Goal: Information Seeking & Learning: Learn about a topic

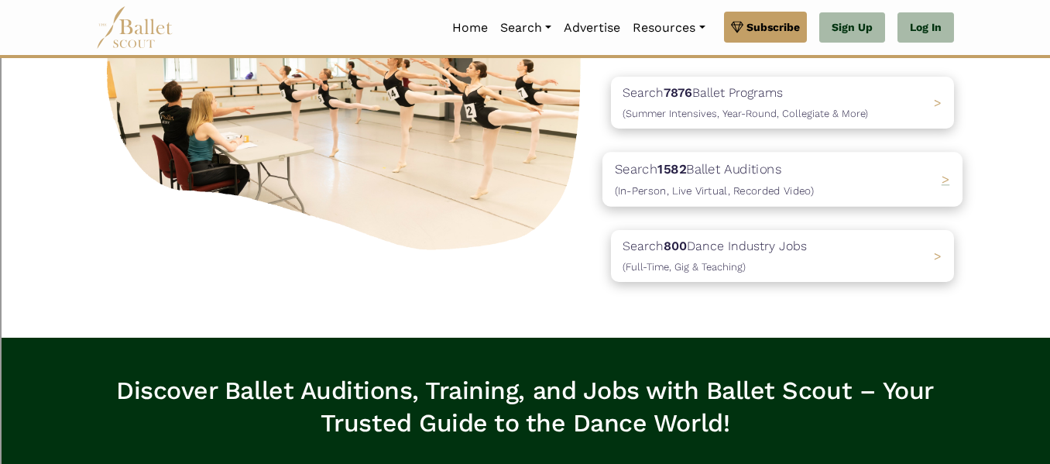
click at [669, 166] on b "1582" at bounding box center [672, 168] width 29 height 15
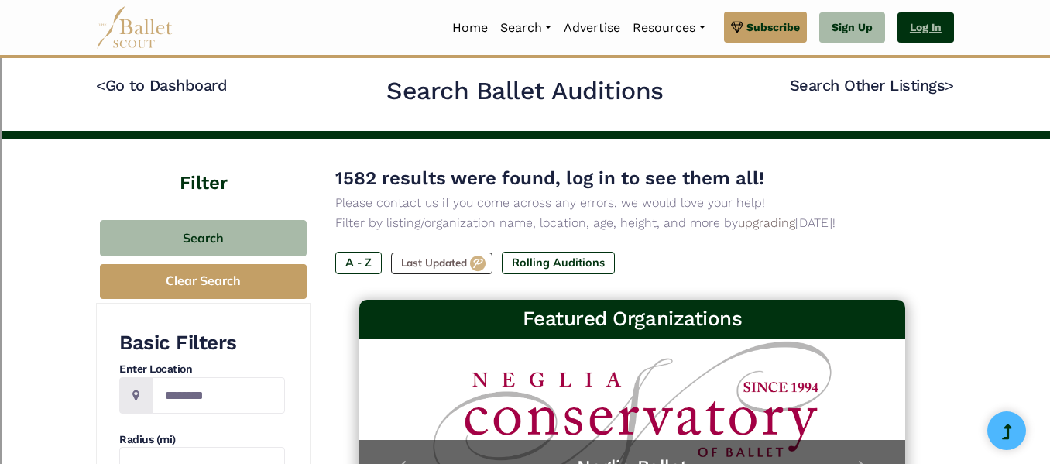
click at [942, 35] on link "Log In" at bounding box center [926, 27] width 57 height 31
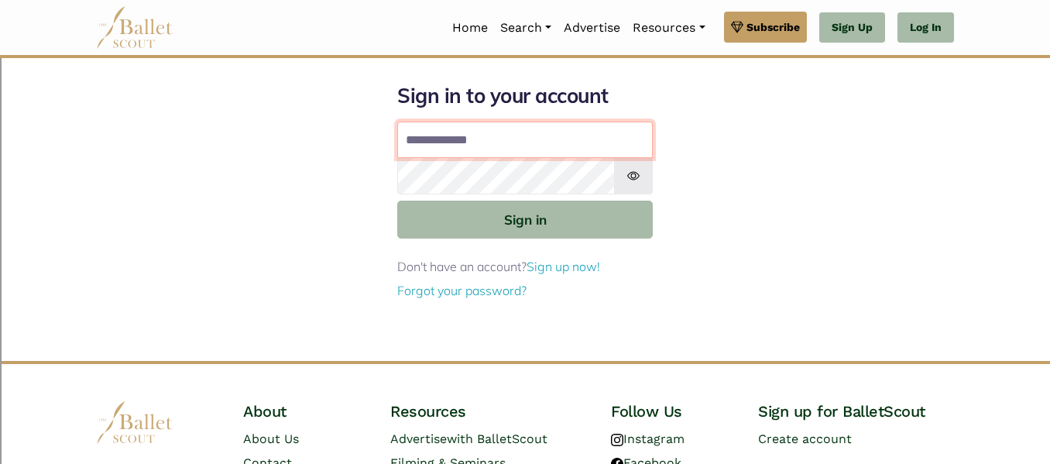
type input "**********"
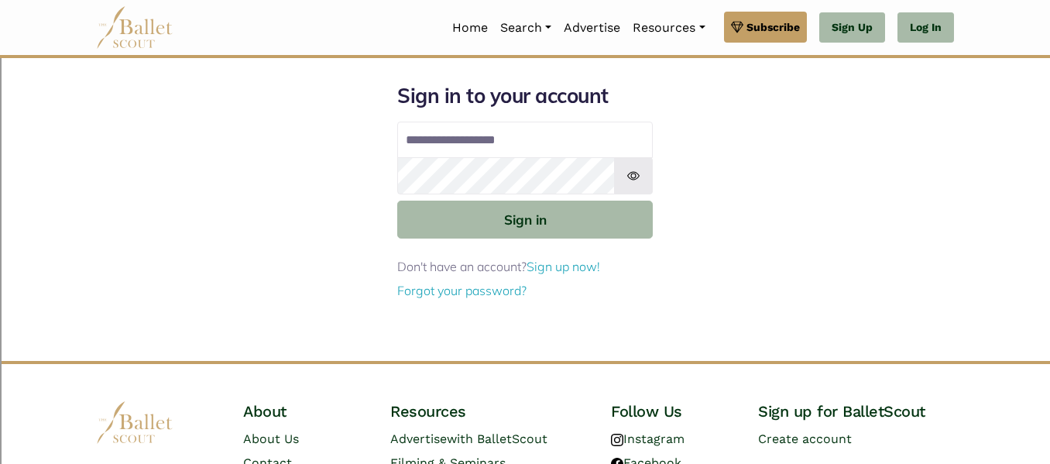
click at [630, 178] on img at bounding box center [633, 175] width 39 height 37
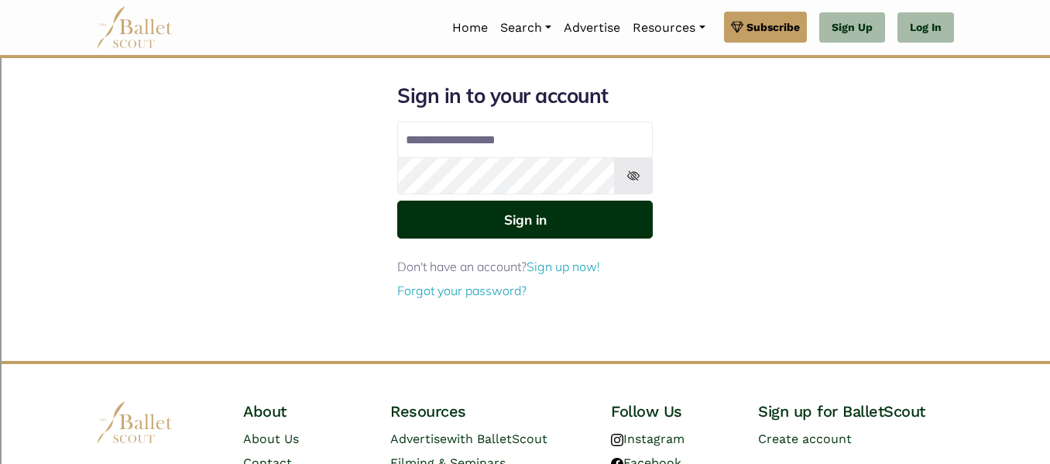
click at [598, 233] on button "Sign in" at bounding box center [525, 220] width 256 height 38
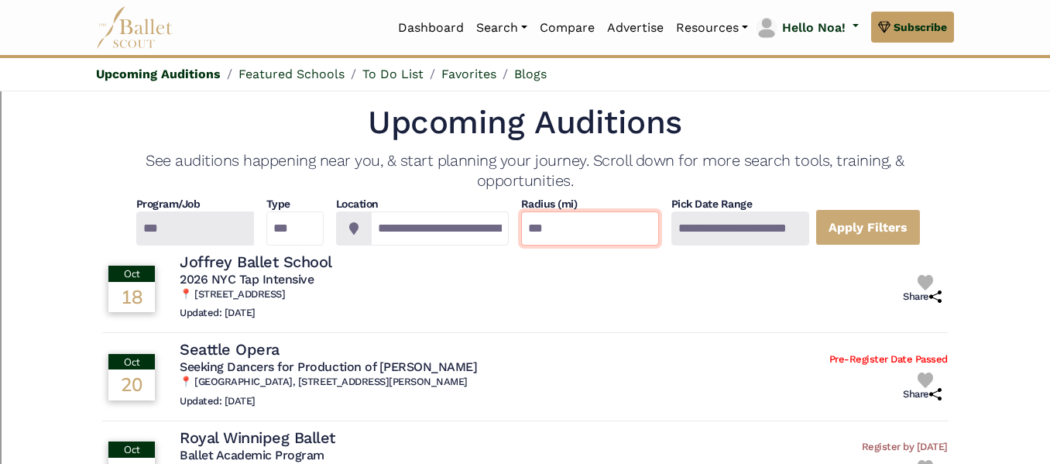
click at [547, 226] on input "***" at bounding box center [590, 228] width 138 height 34
click at [555, 225] on input "***" at bounding box center [590, 228] width 138 height 34
type input "*"
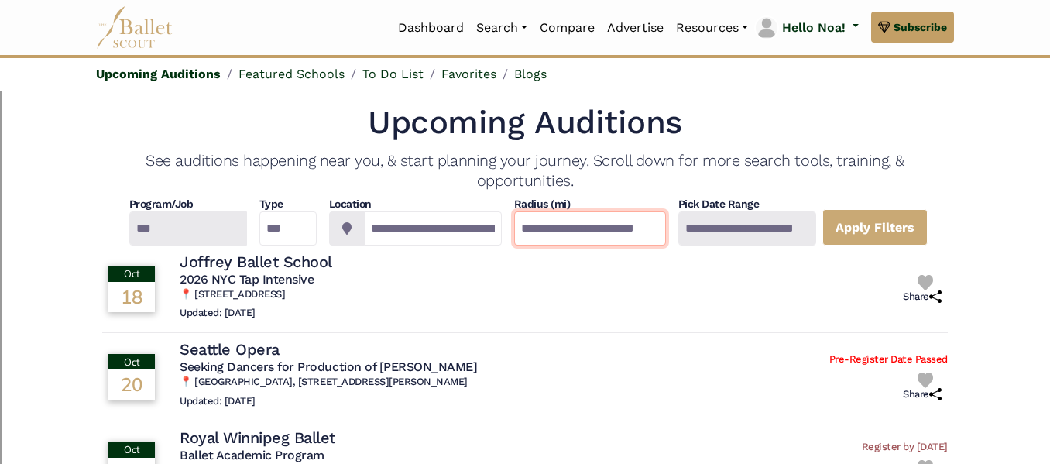
scroll to position [0, 46]
type input "**********"
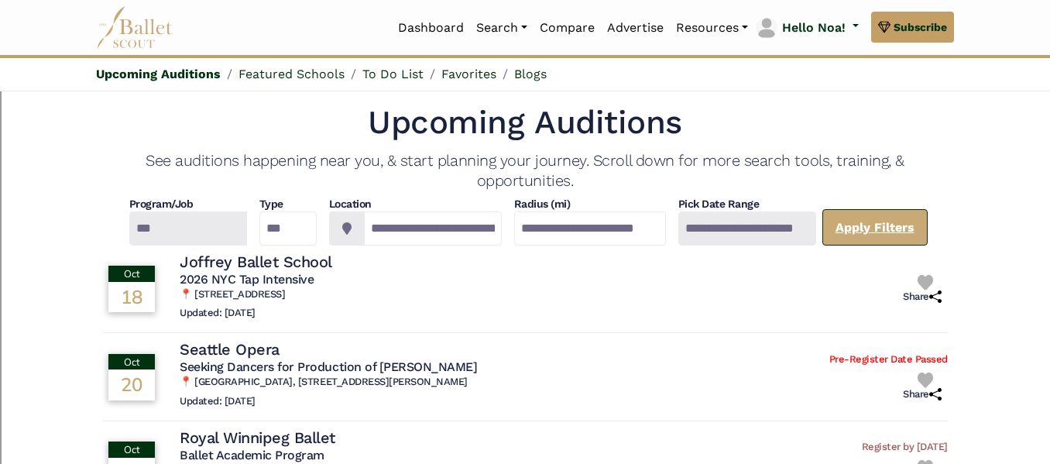
click at [886, 221] on link "Apply Filters" at bounding box center [875, 227] width 105 height 36
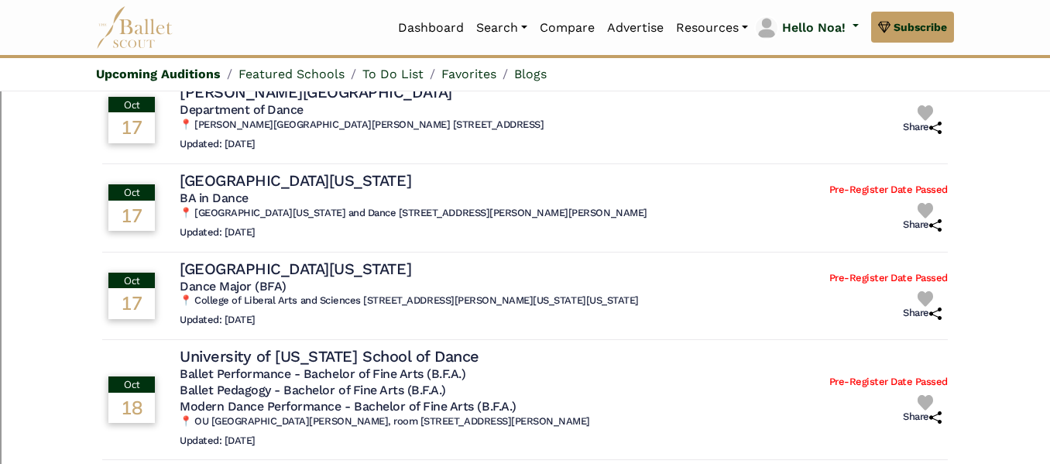
scroll to position [0, 0]
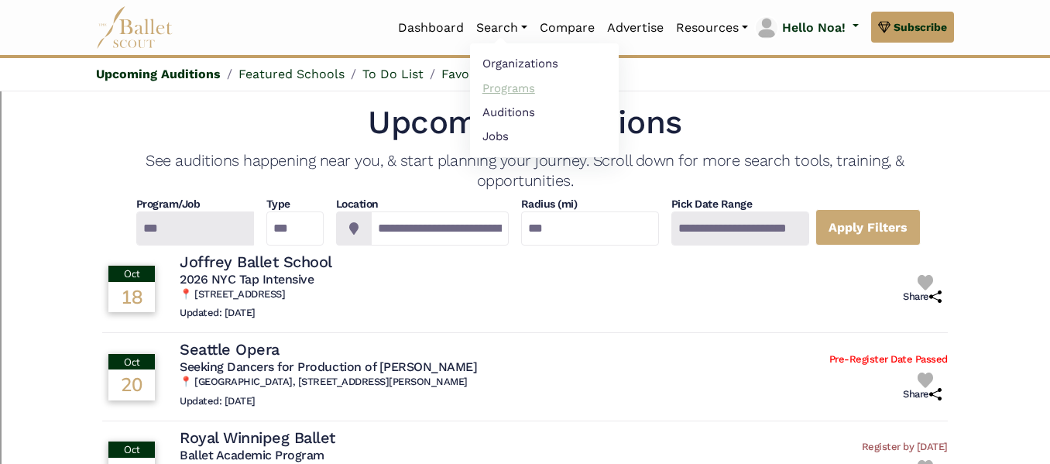
click at [506, 87] on link "Programs" at bounding box center [544, 88] width 149 height 24
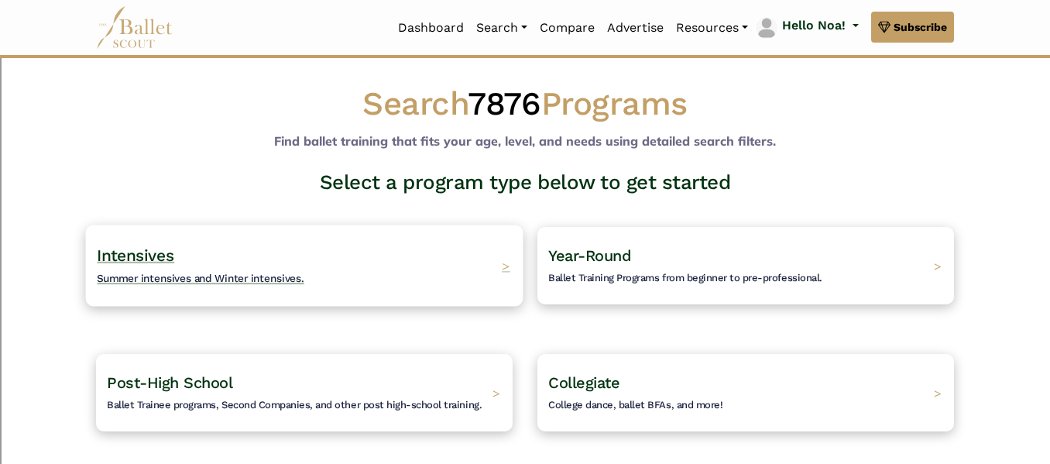
click at [415, 258] on div "Intensives Summer intensives and Winter intensives. >" at bounding box center [305, 265] width 438 height 81
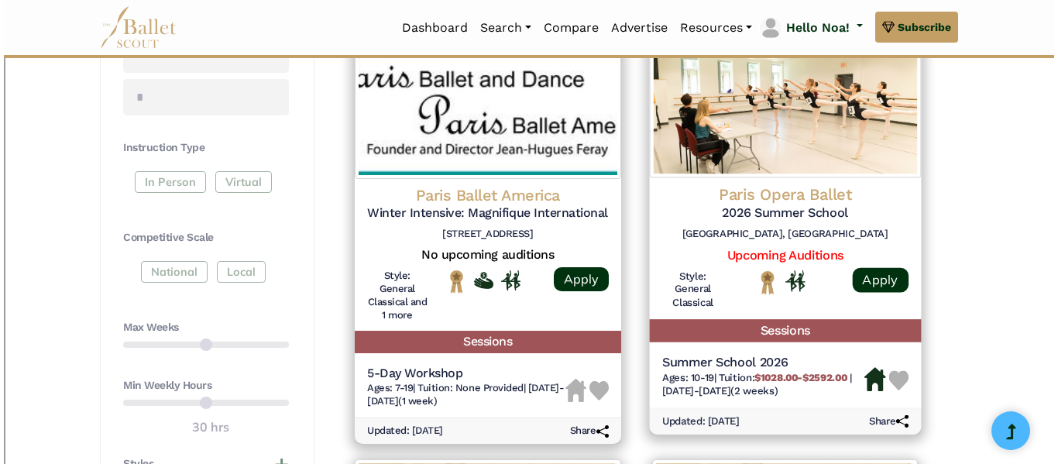
scroll to position [764, 0]
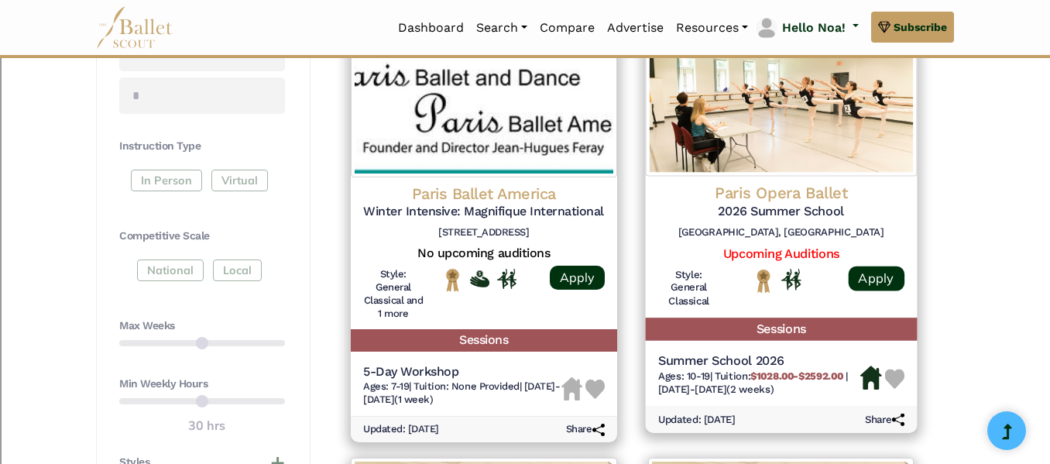
drag, startPoint x: 678, startPoint y: 232, endPoint x: 883, endPoint y: 234, distance: 205.3
click at [883, 234] on h6 "Palais Garnais, Place de l’Opéra, 75009 Paris" at bounding box center [781, 232] width 246 height 13
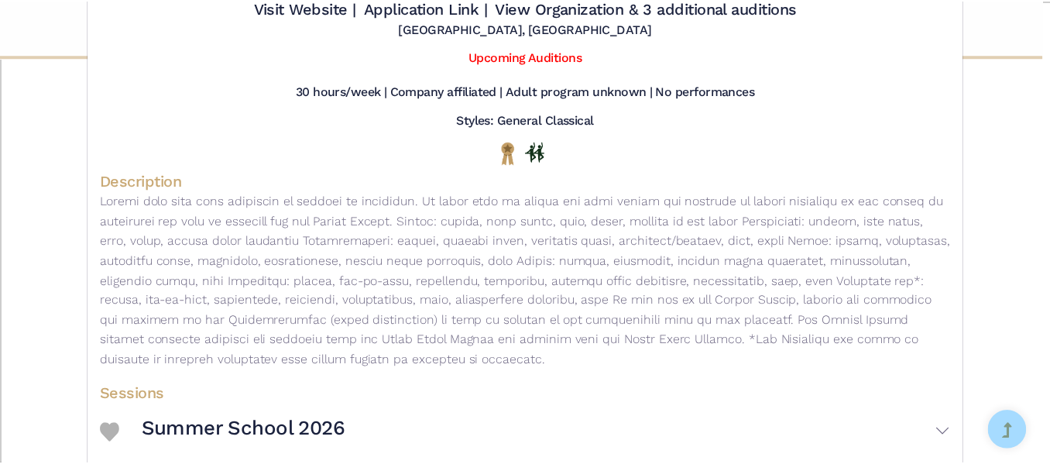
scroll to position [0, 0]
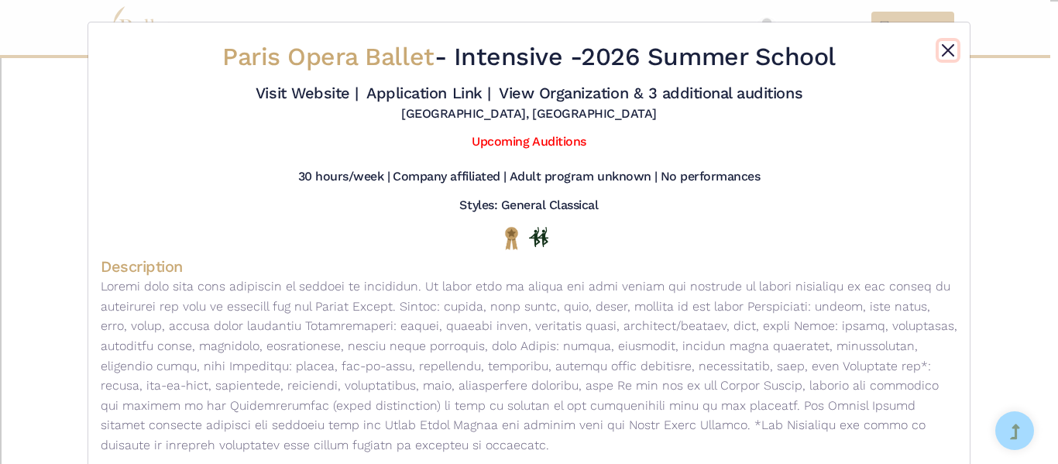
click at [943, 52] on button "Close" at bounding box center [948, 50] width 19 height 19
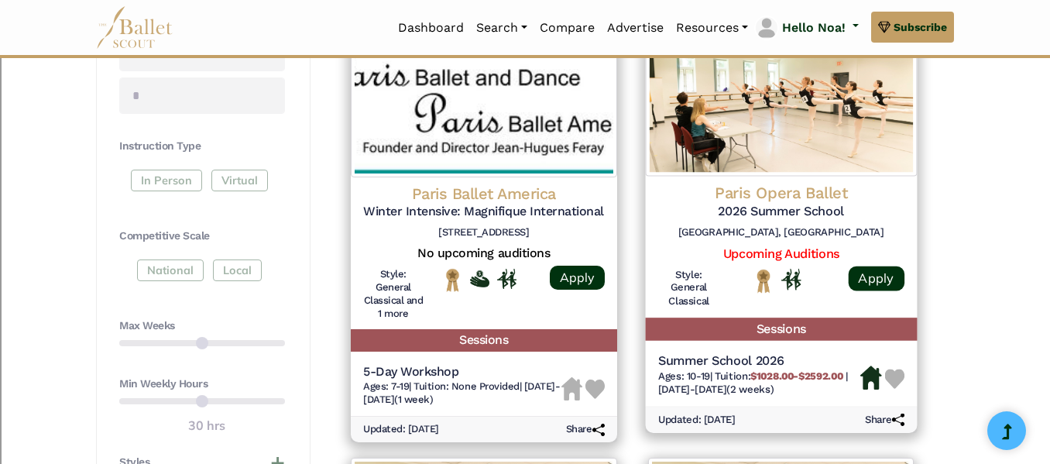
copy h6 "Palais Garnais, Place de l’Opéra, 75009 Paris"
click at [741, 226] on h6 "Palais Garnais, Place de l’Opéra, 75009 Paris" at bounding box center [781, 232] width 246 height 13
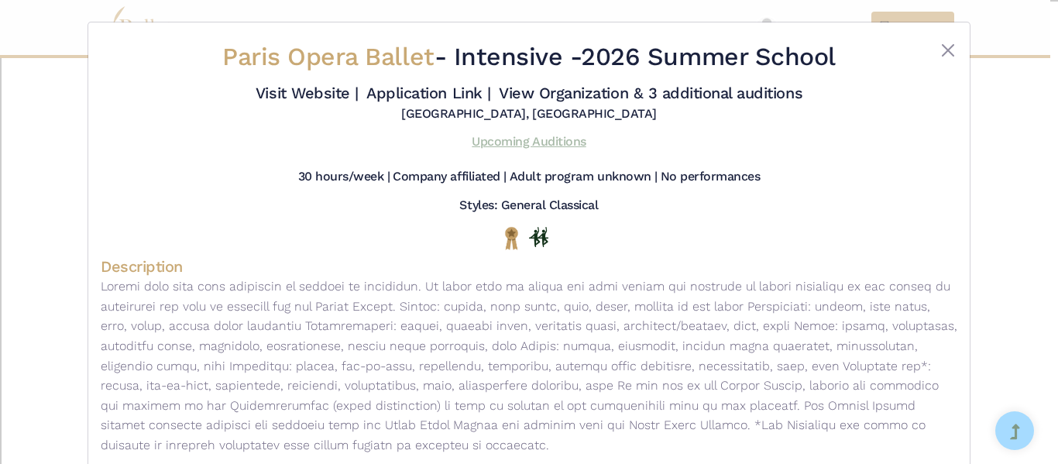
click at [555, 141] on link "Upcoming Auditions" at bounding box center [529, 141] width 114 height 15
click at [942, 49] on button "Close" at bounding box center [948, 50] width 19 height 19
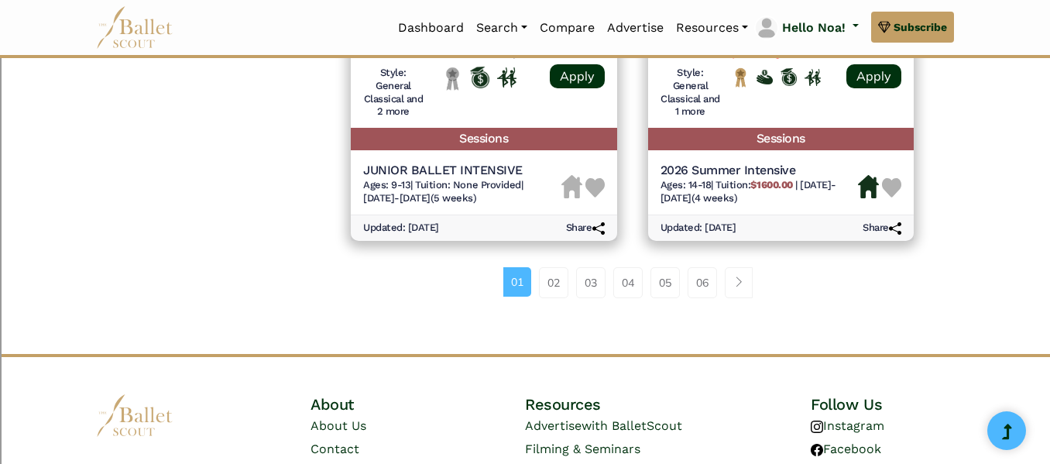
scroll to position [2326, 0]
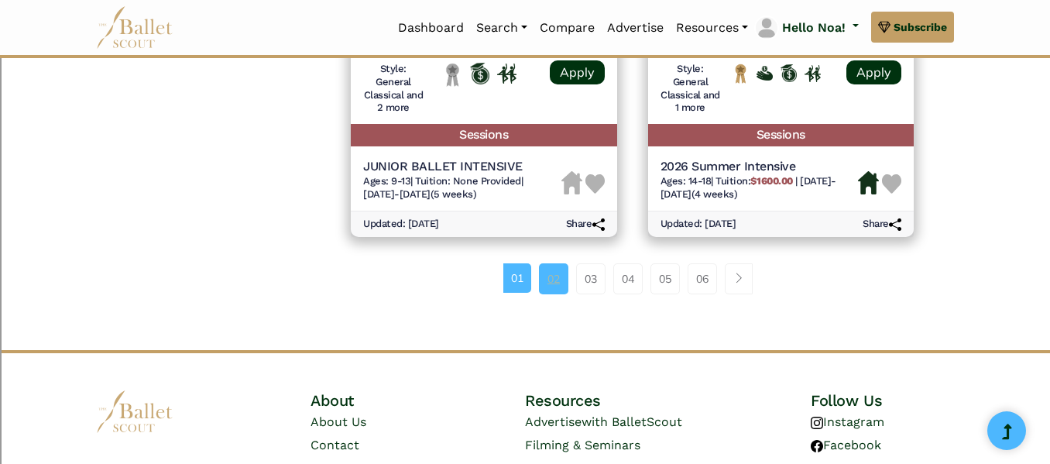
click at [548, 282] on link "02" at bounding box center [553, 278] width 29 height 31
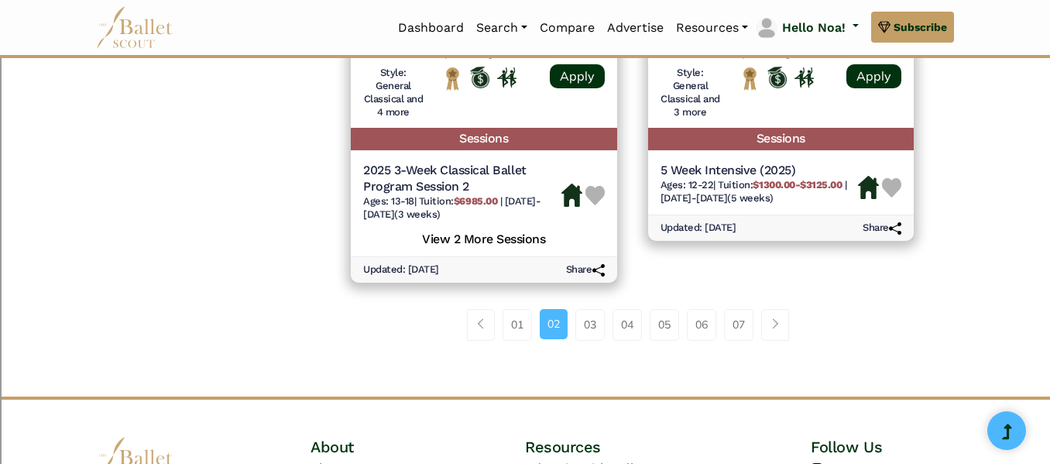
scroll to position [2337, 0]
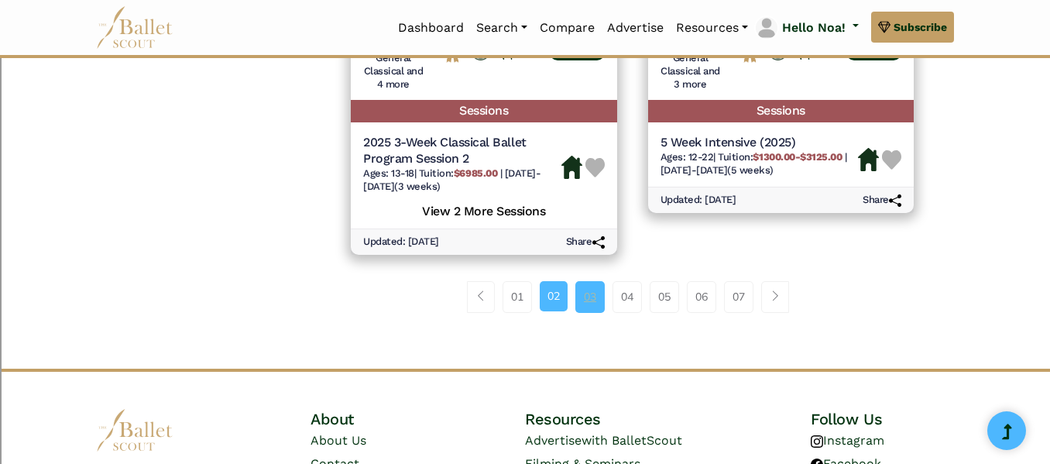
click at [590, 301] on link "03" at bounding box center [590, 296] width 29 height 31
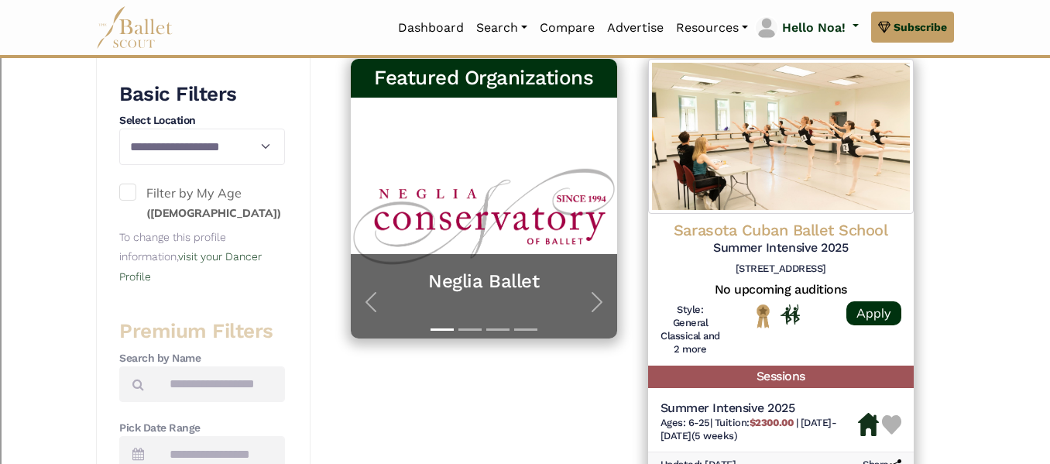
click at [125, 198] on span at bounding box center [127, 192] width 17 height 17
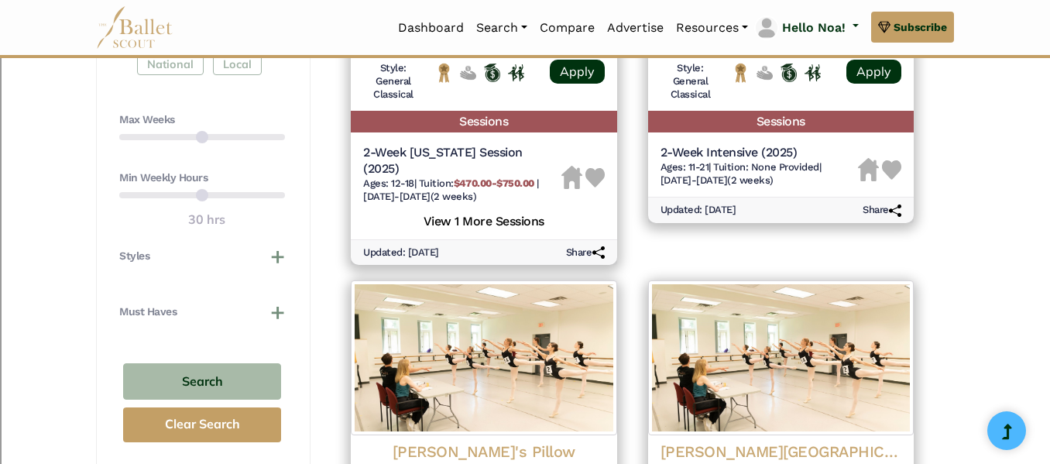
scroll to position [977, 0]
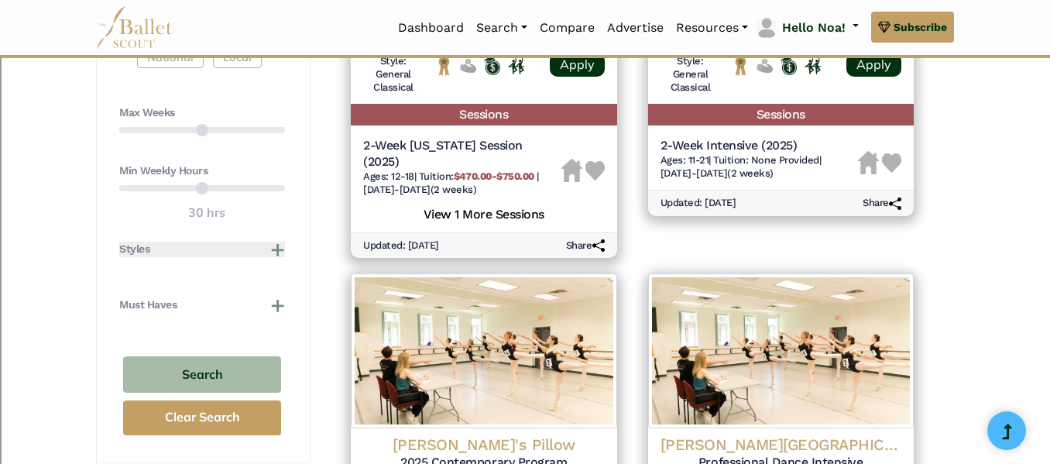
click at [273, 252] on button "Styles" at bounding box center [202, 249] width 166 height 15
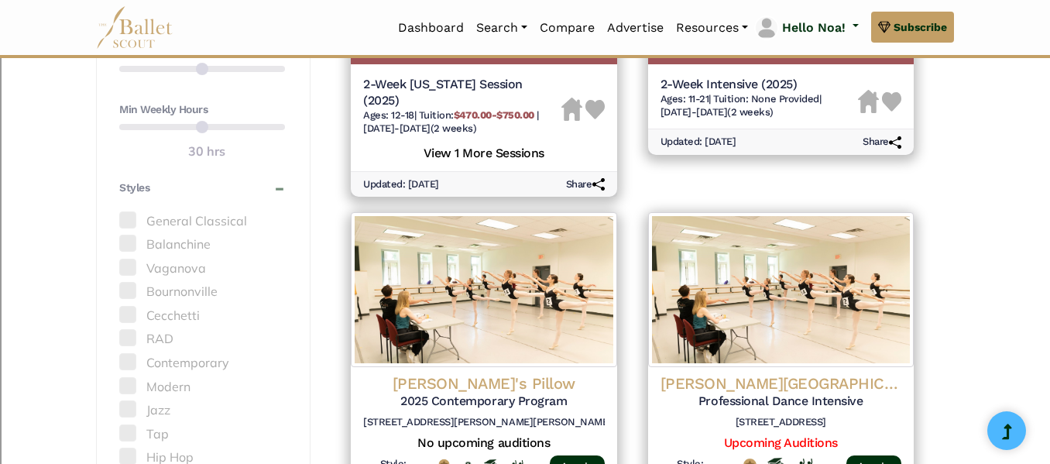
scroll to position [1057, 0]
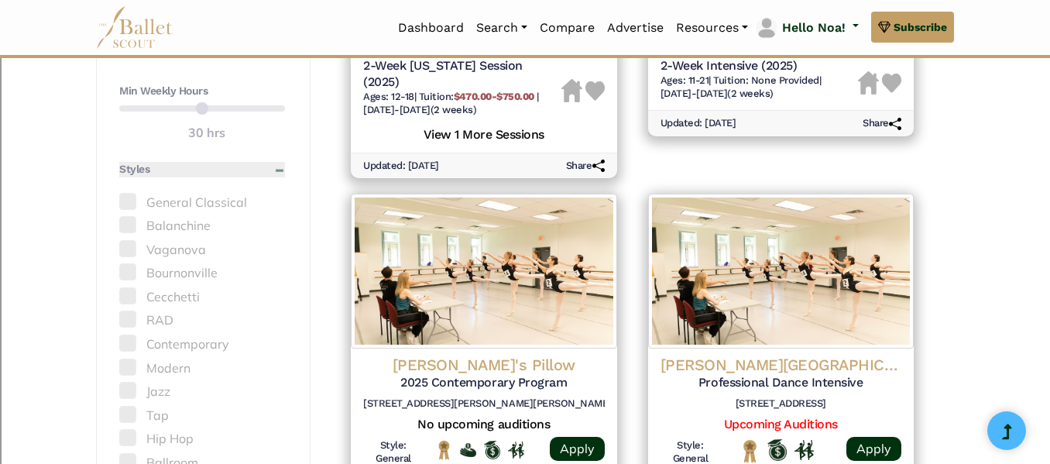
click at [279, 170] on button "Styles" at bounding box center [202, 169] width 166 height 15
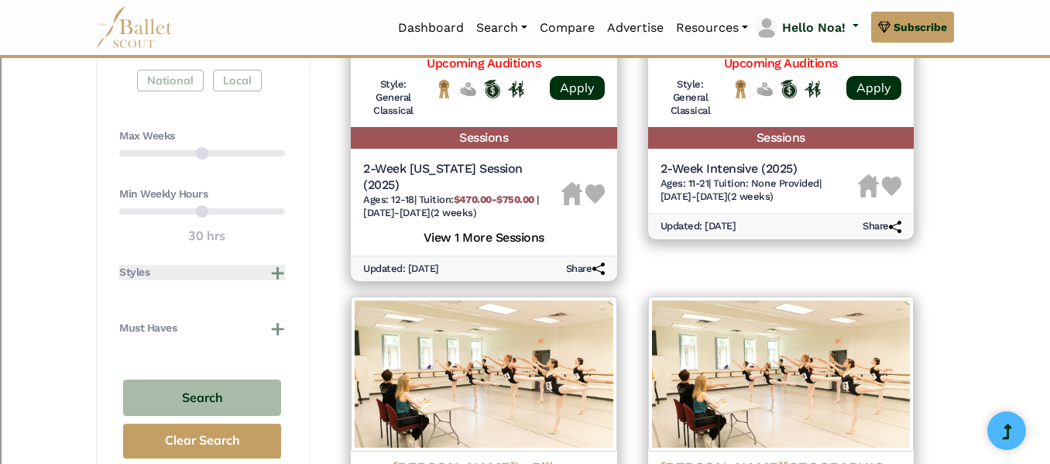
scroll to position [952, 0]
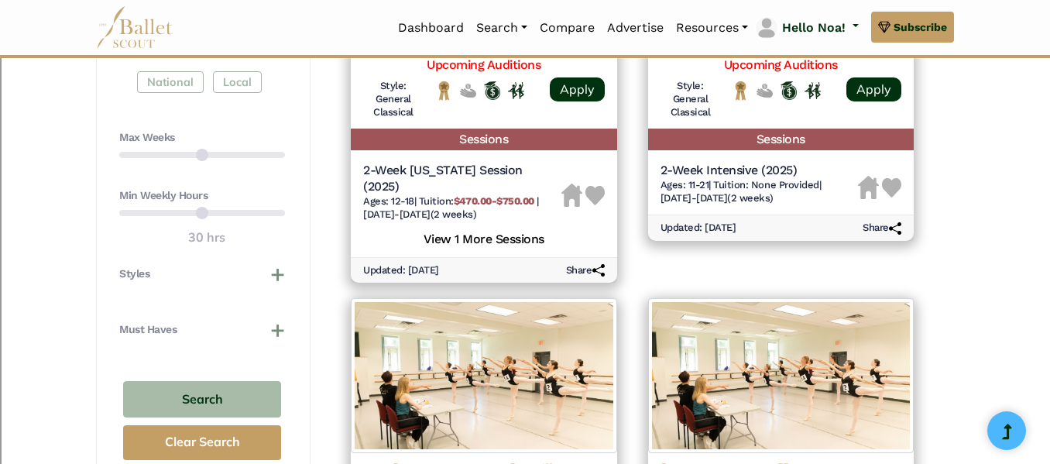
drag, startPoint x: 239, startPoint y: 211, endPoint x: 288, endPoint y: 220, distance: 50.3
click at [283, 210] on div "Min Weekly Hours 30 hrs" at bounding box center [202, 218] width 166 height 60
drag, startPoint x: 242, startPoint y: 210, endPoint x: 274, endPoint y: 211, distance: 32.5
click at [274, 211] on div "Min Weekly Hours 30 hrs" at bounding box center [202, 218] width 166 height 60
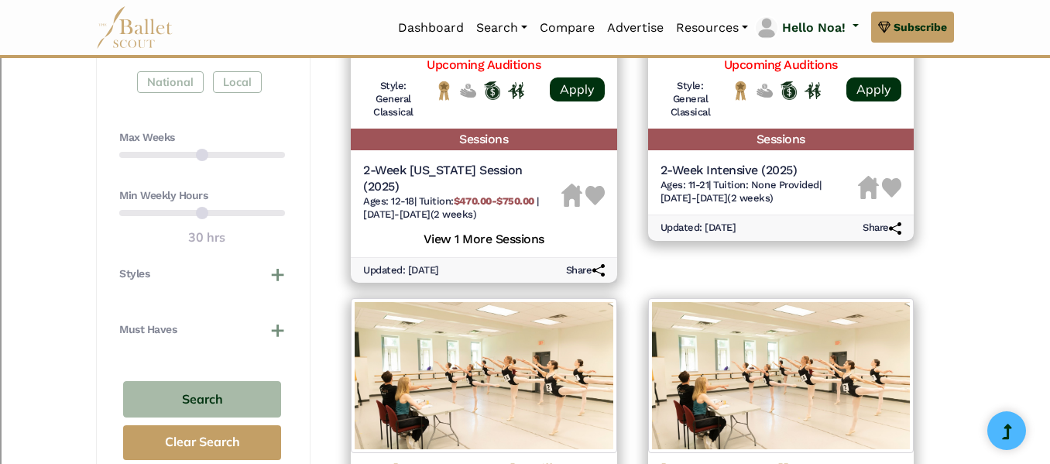
click at [275, 213] on div "Min Weekly Hours 30 hrs" at bounding box center [202, 218] width 166 height 60
click at [275, 223] on div "Min Weekly Hours 30 hrs" at bounding box center [202, 218] width 166 height 60
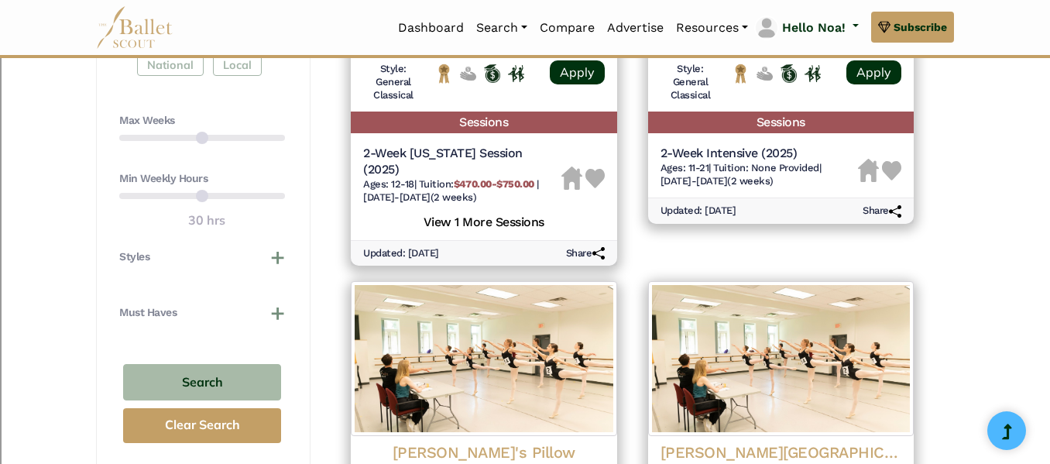
scroll to position [968, 0]
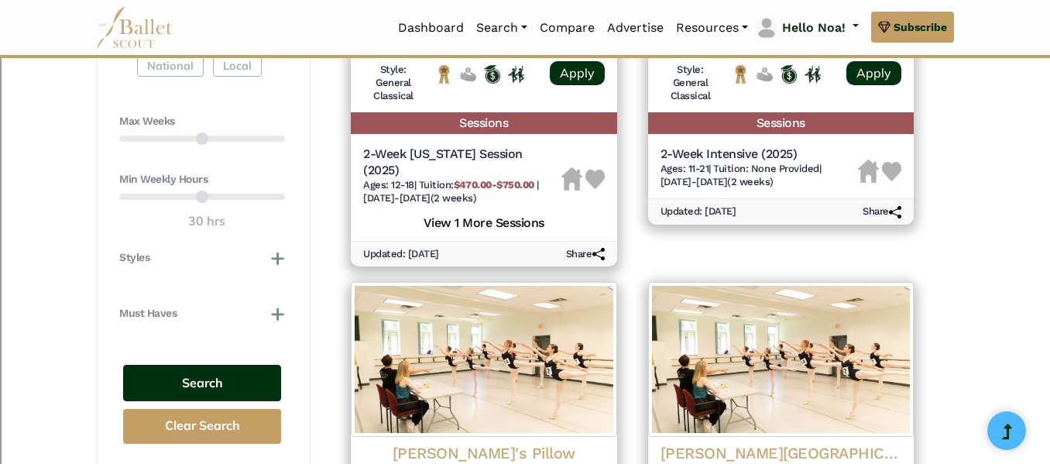
click at [263, 385] on button "Search" at bounding box center [202, 383] width 158 height 36
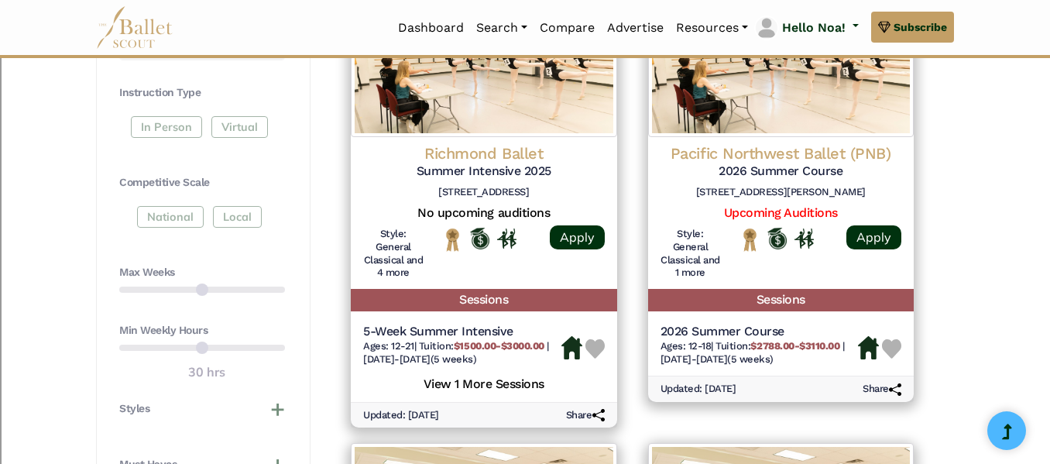
scroll to position [823, 0]
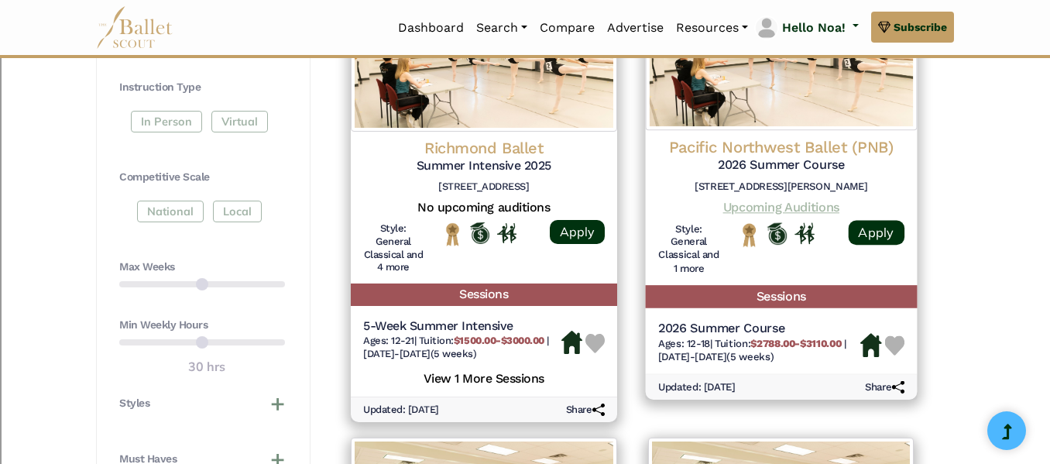
click at [819, 211] on link "Upcoming Auditions" at bounding box center [781, 207] width 116 height 15
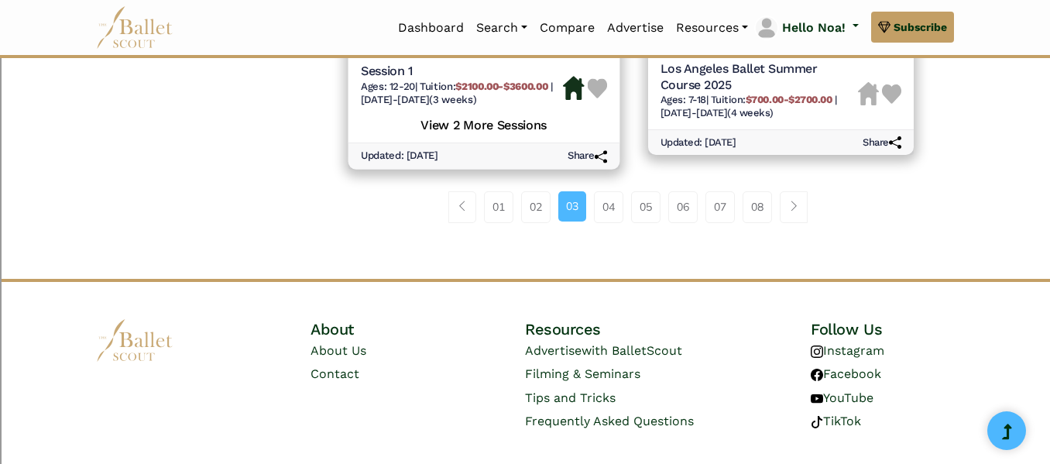
scroll to position [2427, 0]
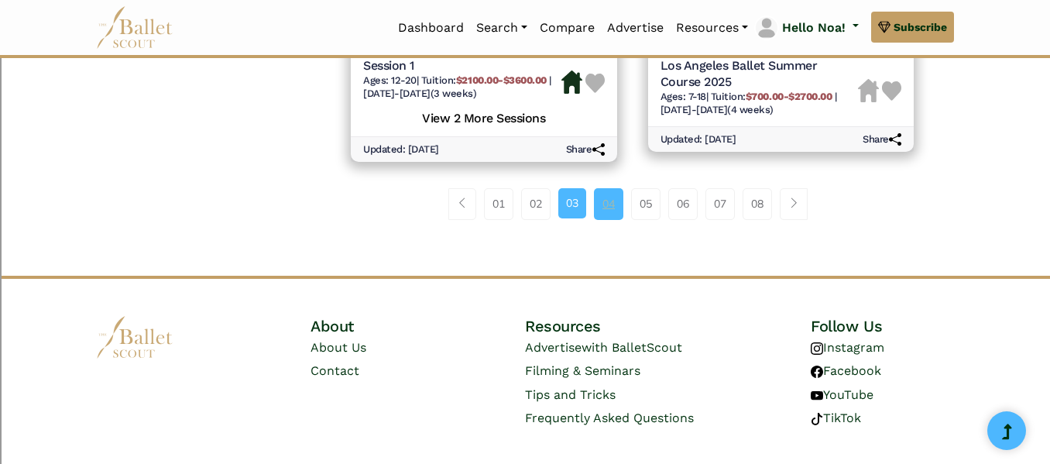
click at [613, 207] on link "04" at bounding box center [608, 203] width 29 height 31
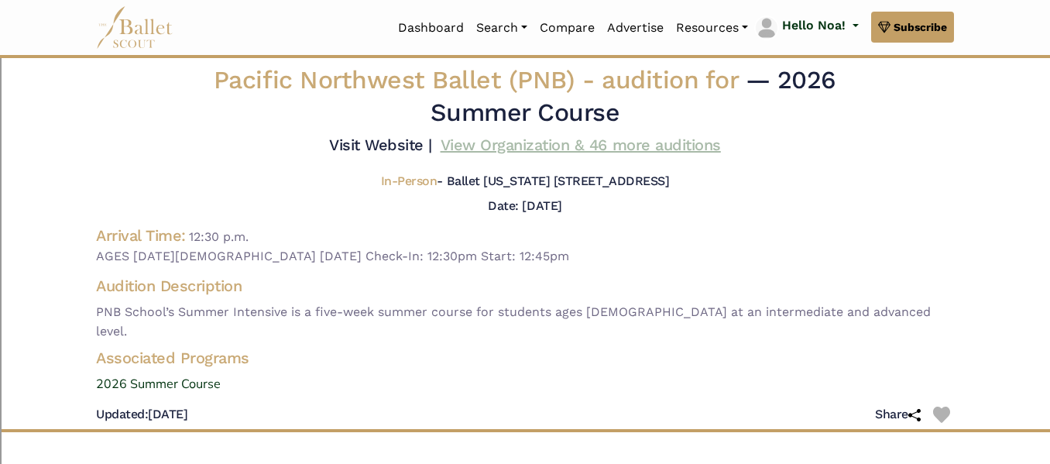
click at [540, 139] on link "View Organization & 46 more auditions" at bounding box center [581, 145] width 280 height 19
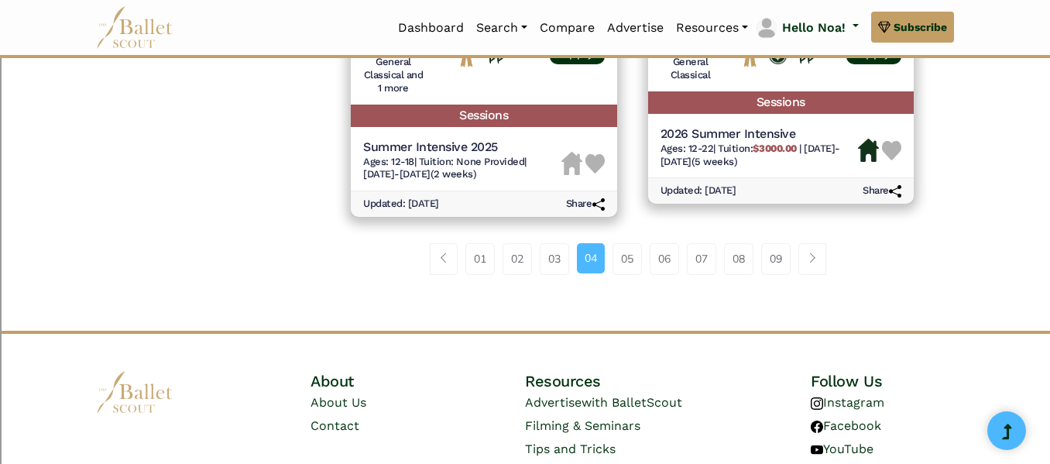
scroll to position [2383, 0]
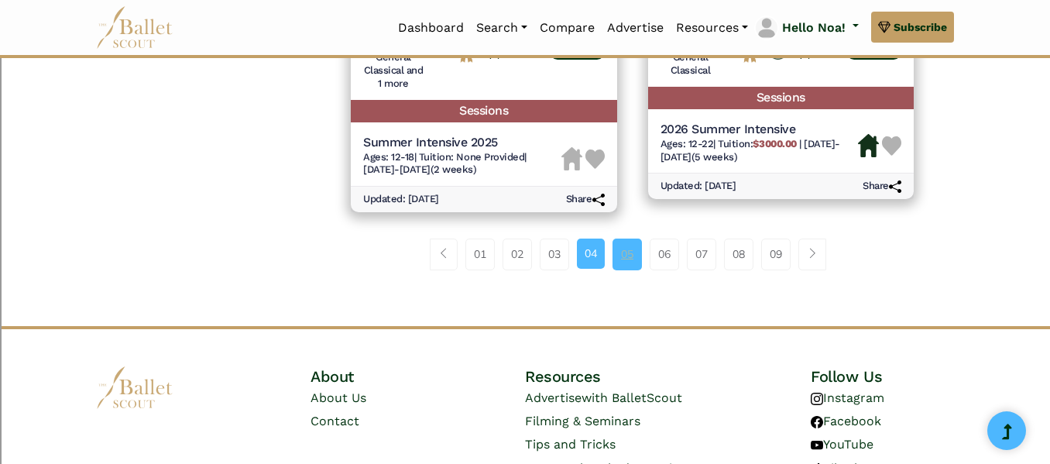
click at [627, 246] on link "05" at bounding box center [627, 254] width 29 height 31
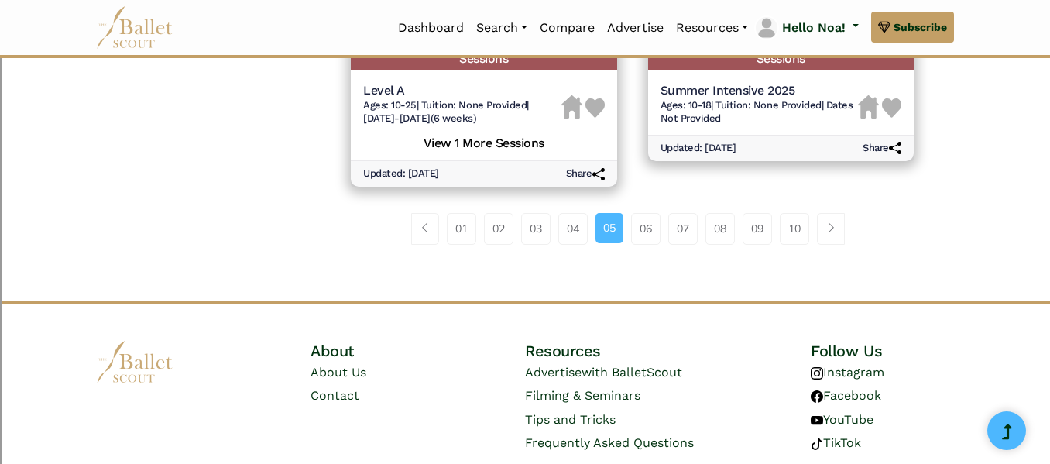
scroll to position [2407, 0]
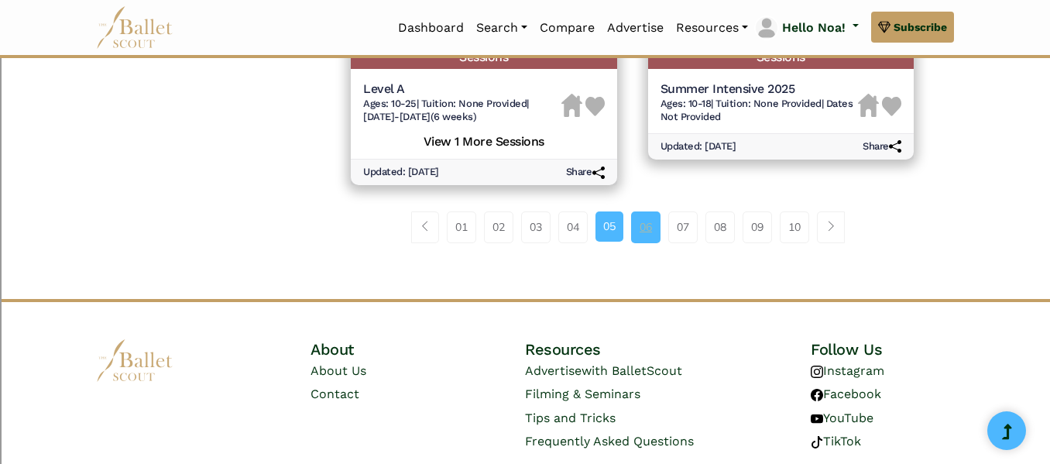
click at [641, 222] on link "06" at bounding box center [645, 226] width 29 height 31
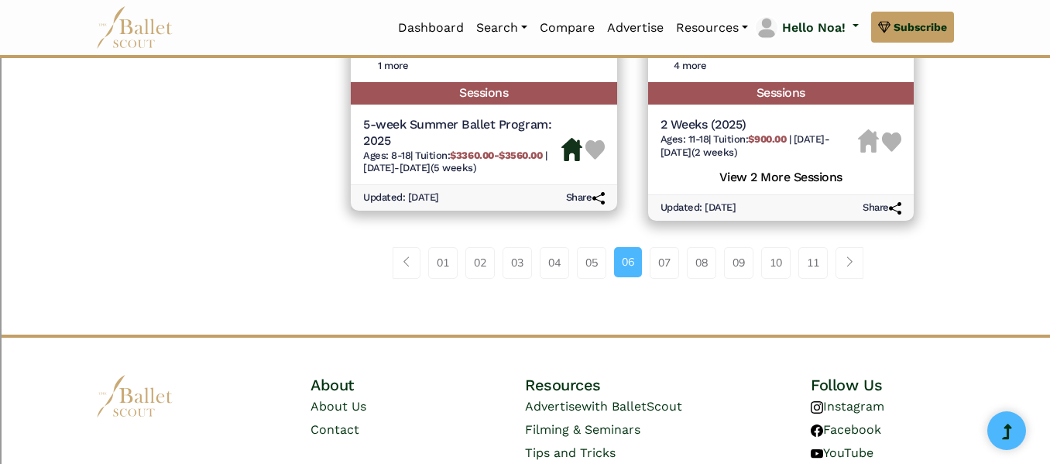
scroll to position [2398, 0]
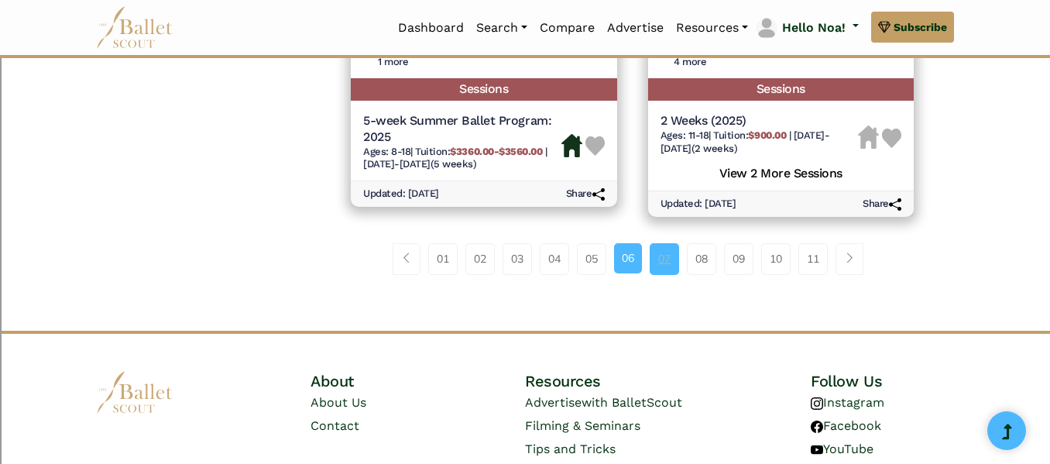
click at [658, 256] on link "07" at bounding box center [664, 258] width 29 height 31
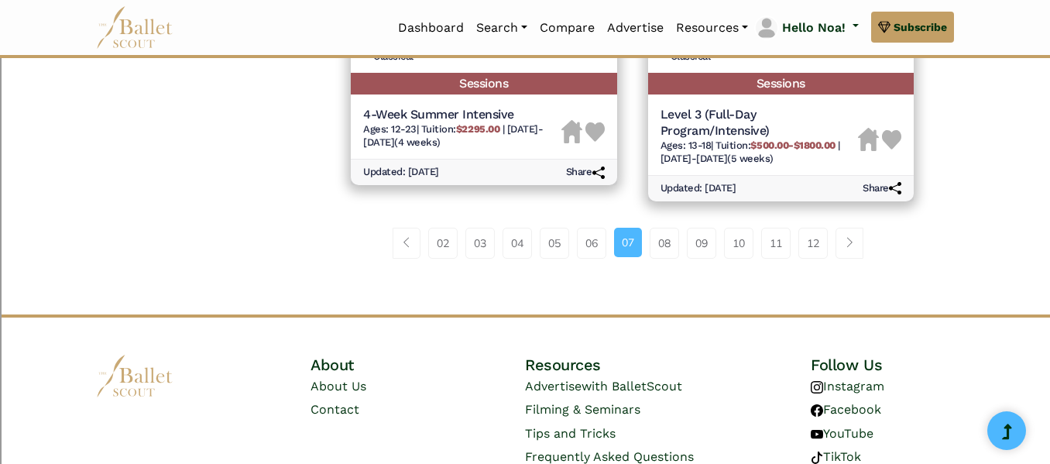
scroll to position [2353, 0]
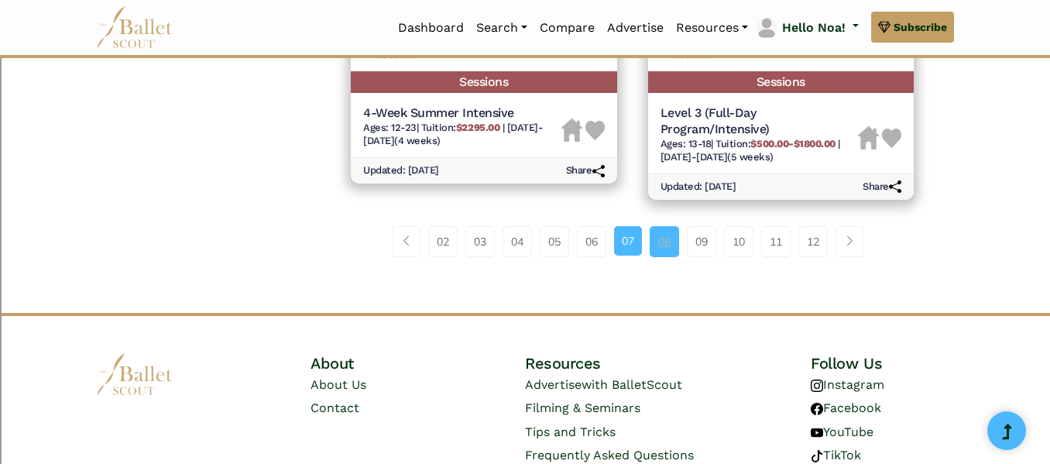
click at [661, 245] on link "08" at bounding box center [664, 241] width 29 height 31
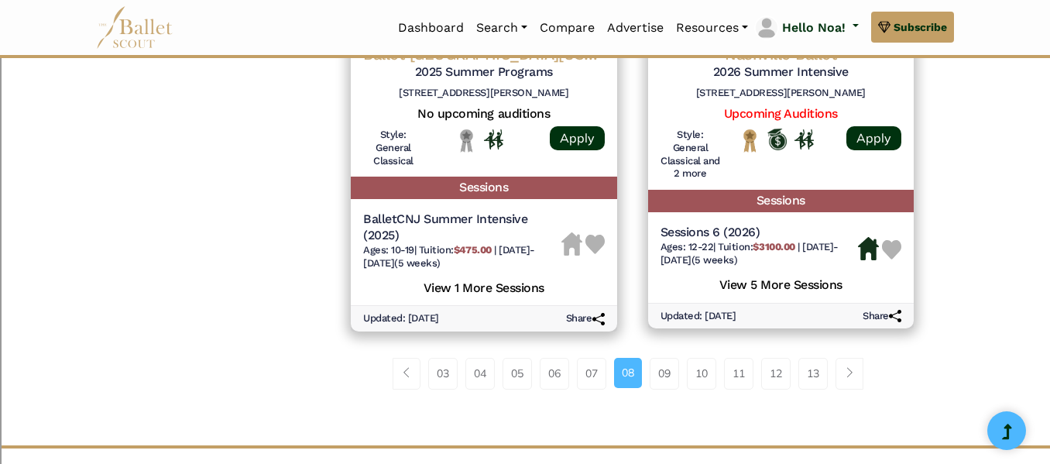
scroll to position [2255, 0]
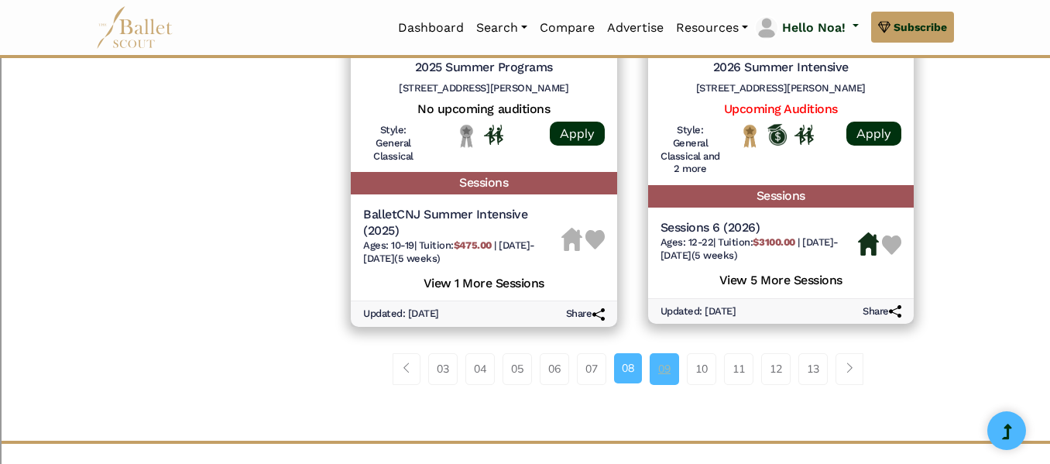
click at [660, 370] on link "09" at bounding box center [664, 368] width 29 height 31
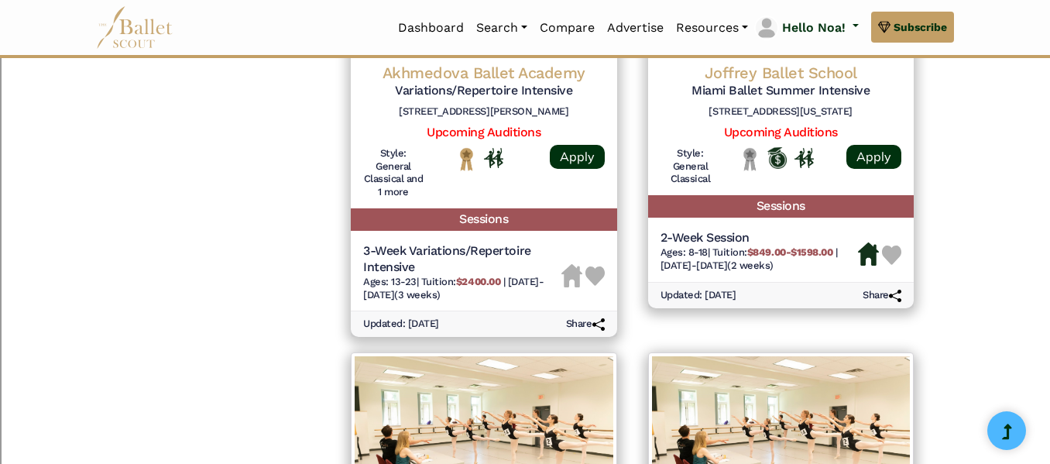
scroll to position [1392, 0]
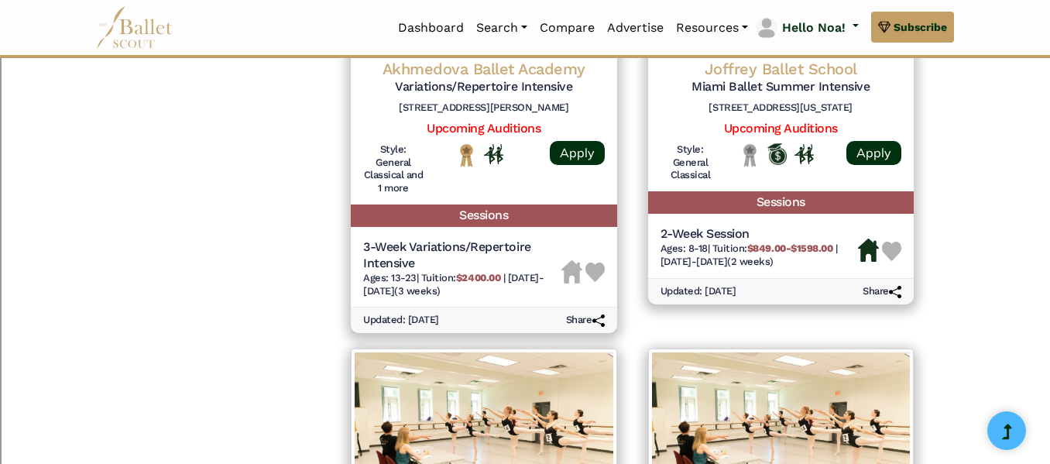
click at [630, 297] on div "Akhmedova Ballet Academy Variations/Repertoire Intensive 8505 Fenton St #206, S…" at bounding box center [483, 115] width 297 height 451
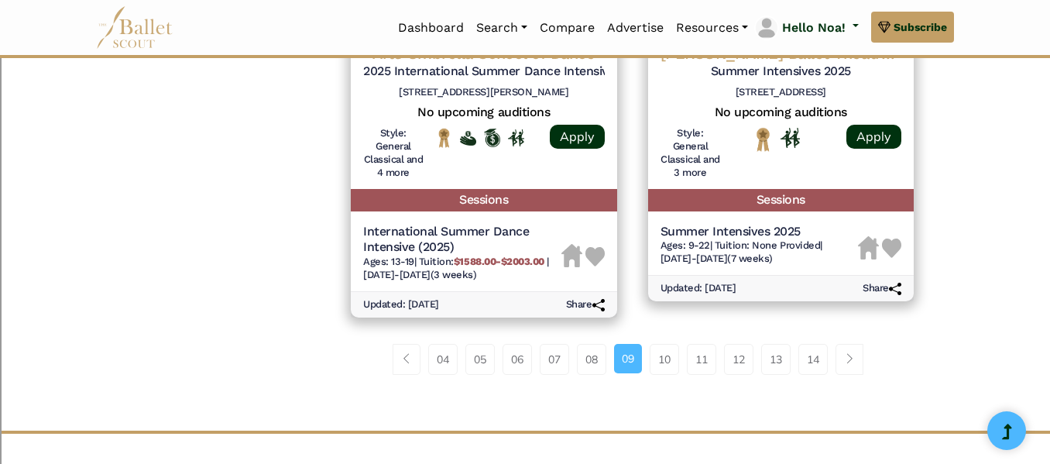
scroll to position [2323, 0]
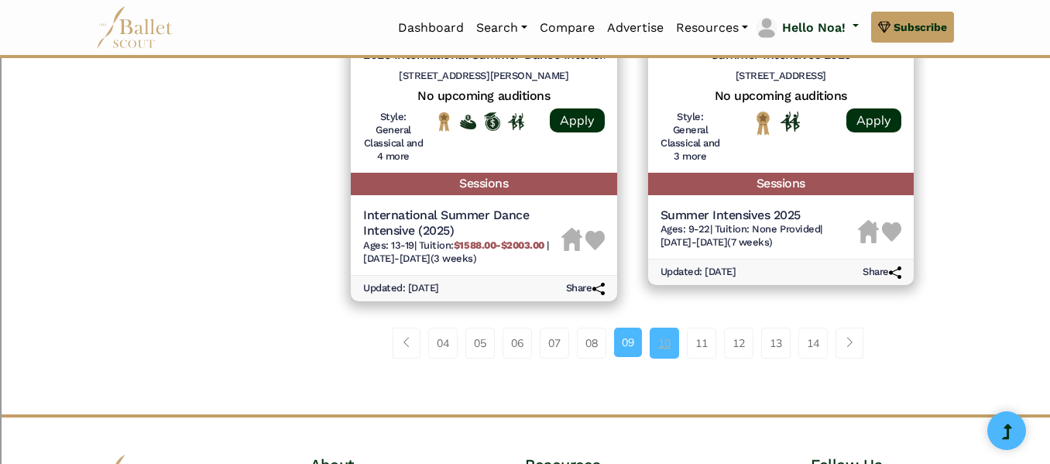
click at [666, 338] on link "10" at bounding box center [664, 343] width 29 height 31
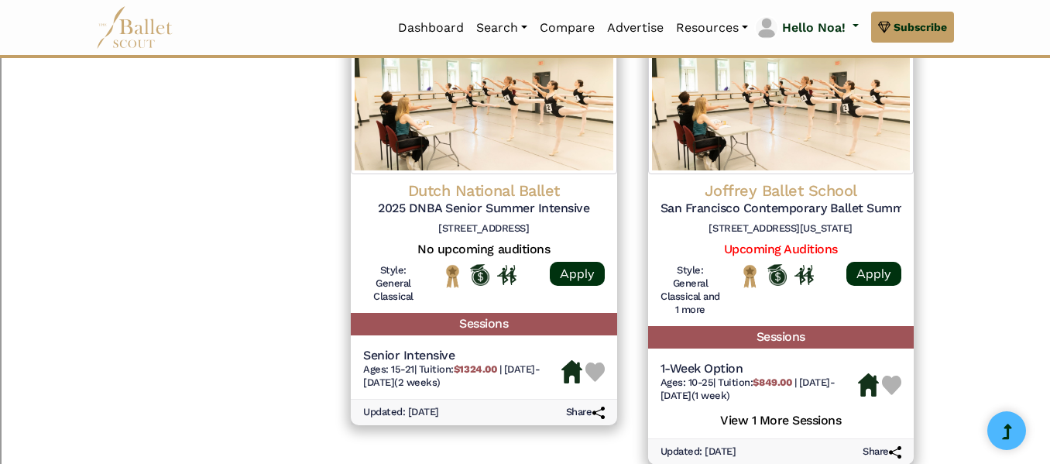
scroll to position [1706, 0]
